Goal: Task Accomplishment & Management: Use online tool/utility

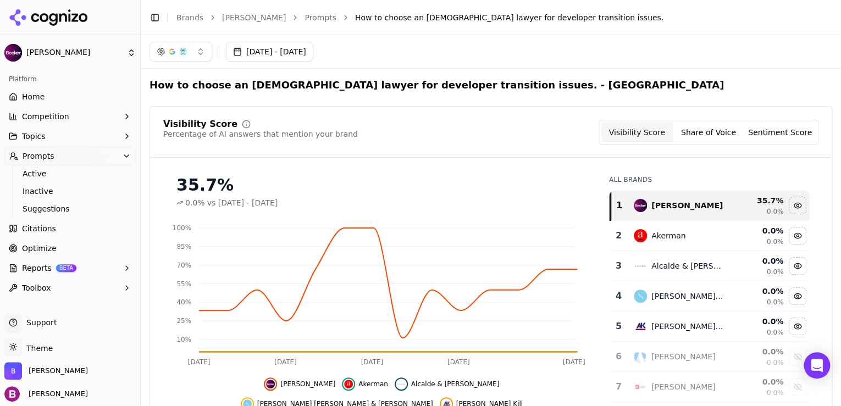
click at [60, 156] on button "Prompts" at bounding box center [69, 156] width 131 height 18
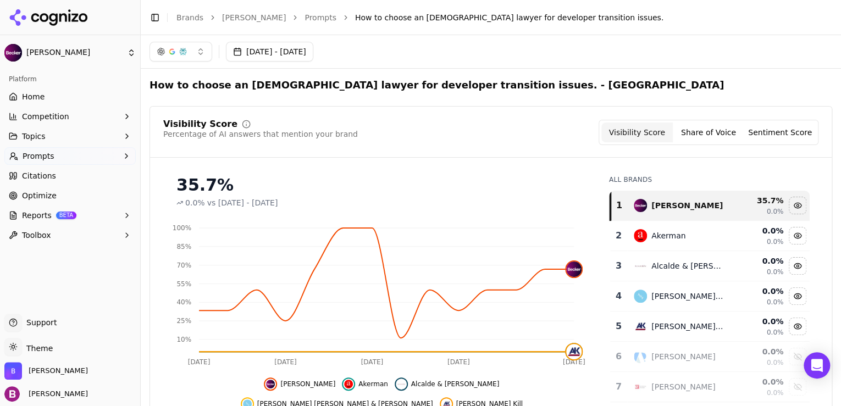
click at [54, 162] on button "Prompts" at bounding box center [69, 156] width 131 height 18
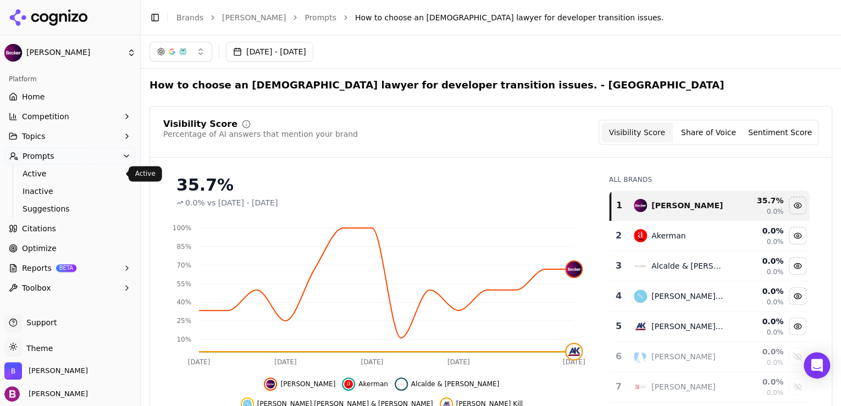
click at [53, 172] on span "Active" at bounding box center [71, 173] width 96 height 11
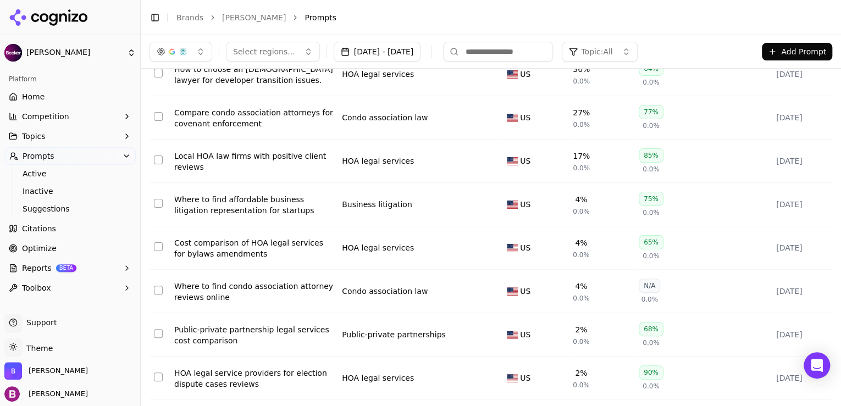
scroll to position [88, 0]
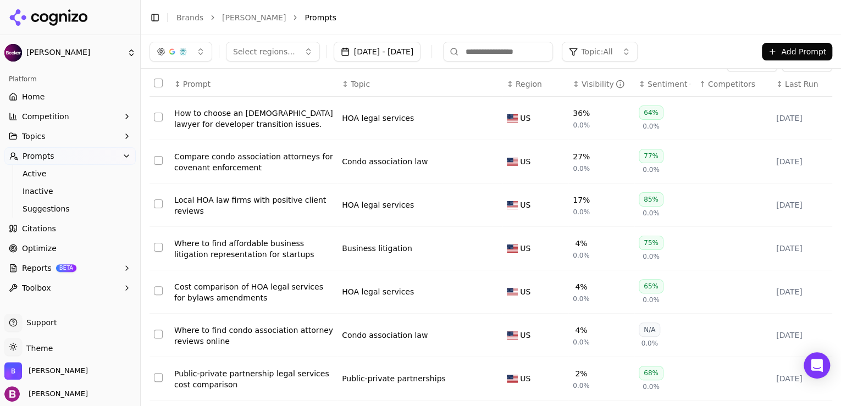
click at [73, 13] on icon at bounding box center [74, 17] width 7 height 8
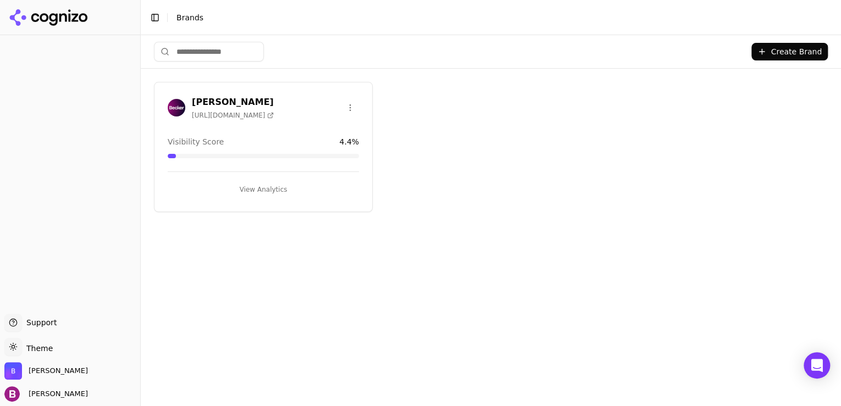
click at [250, 185] on button "View Analytics" at bounding box center [263, 190] width 191 height 18
